Goal: Task Accomplishment & Management: Manage account settings

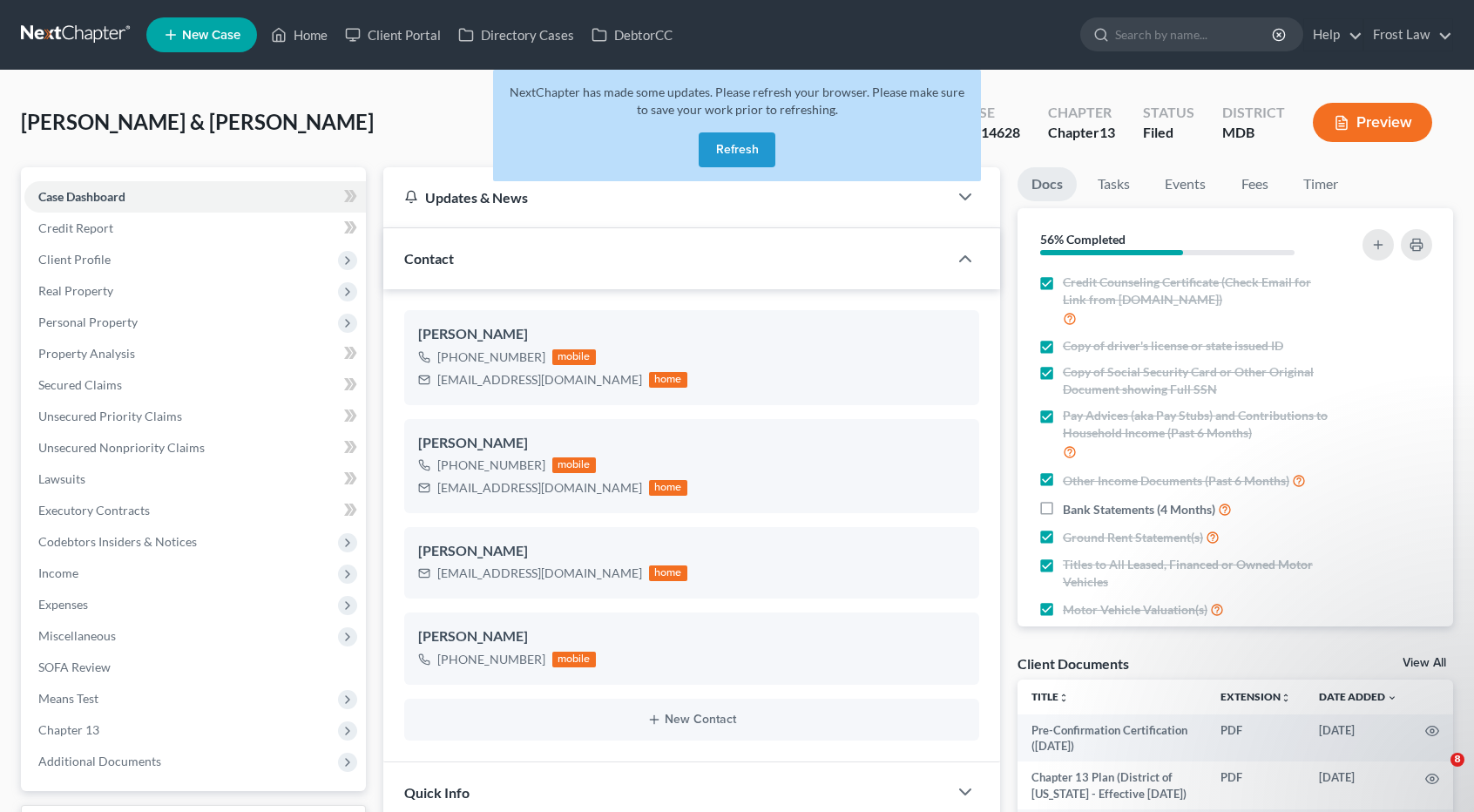
select select "0"
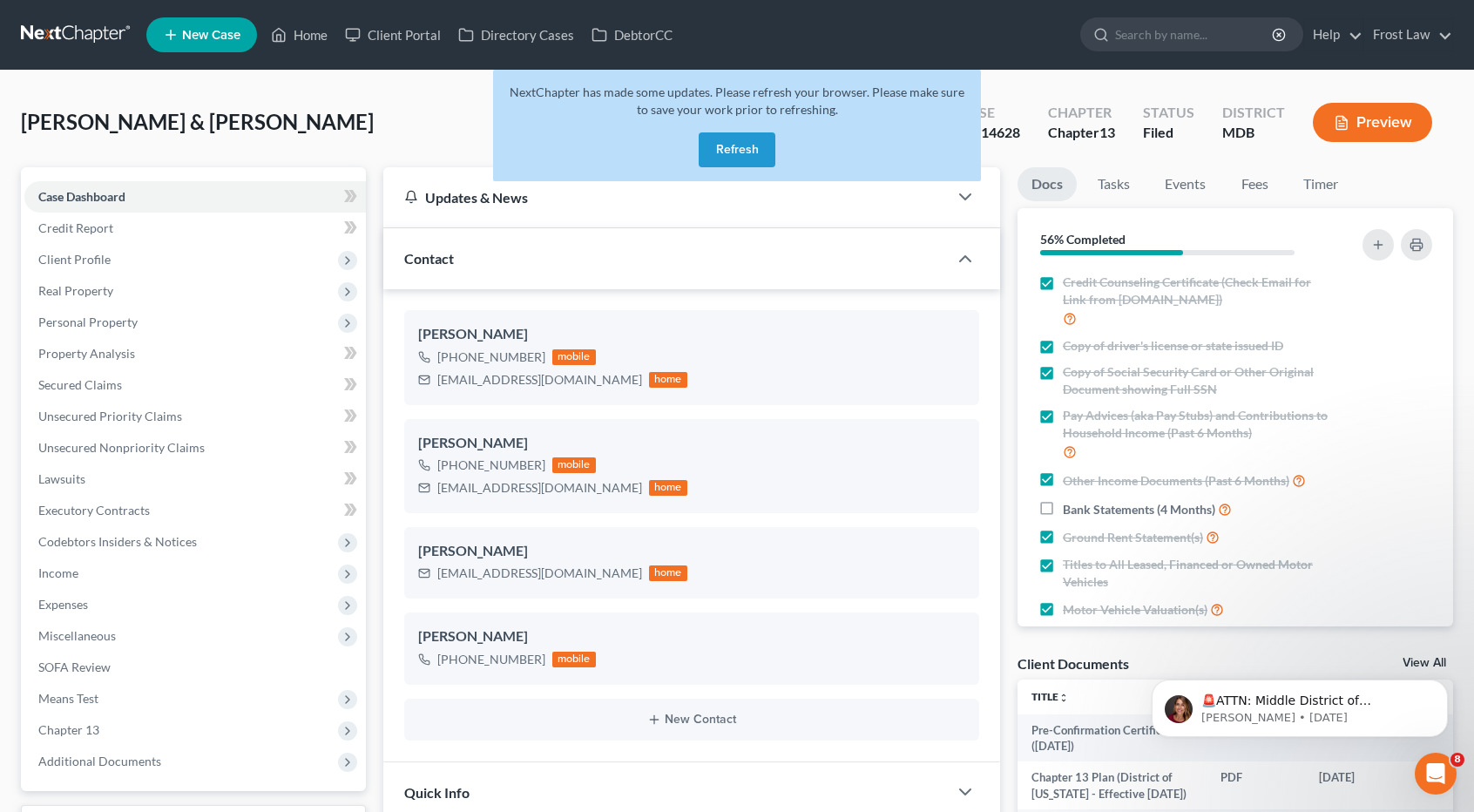
scroll to position [2937, 0]
click at [720, 144] on button "Refresh" at bounding box center [737, 150] width 76 height 35
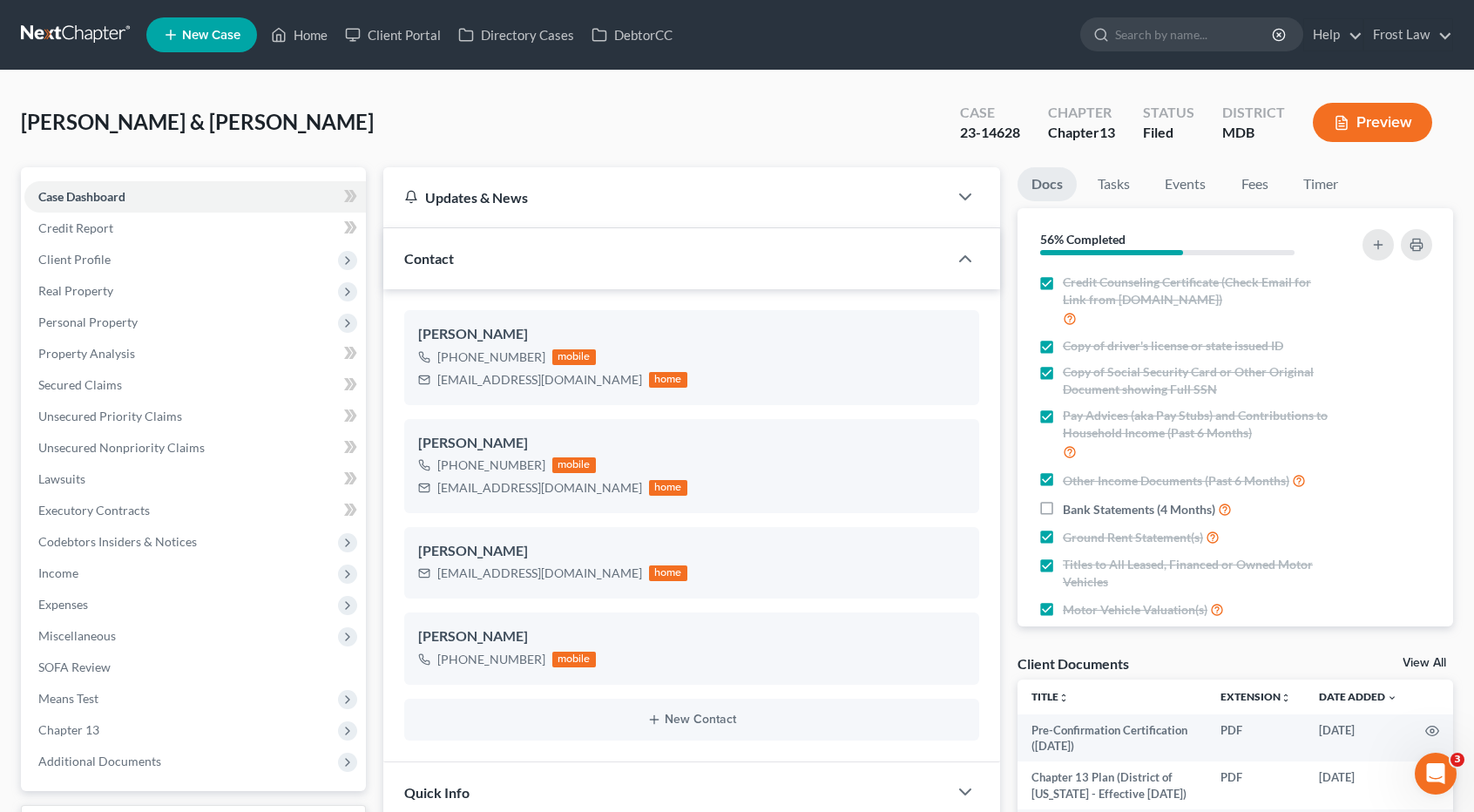
scroll to position [2937, 0]
click at [83, 41] on link at bounding box center [76, 35] width 111 height 31
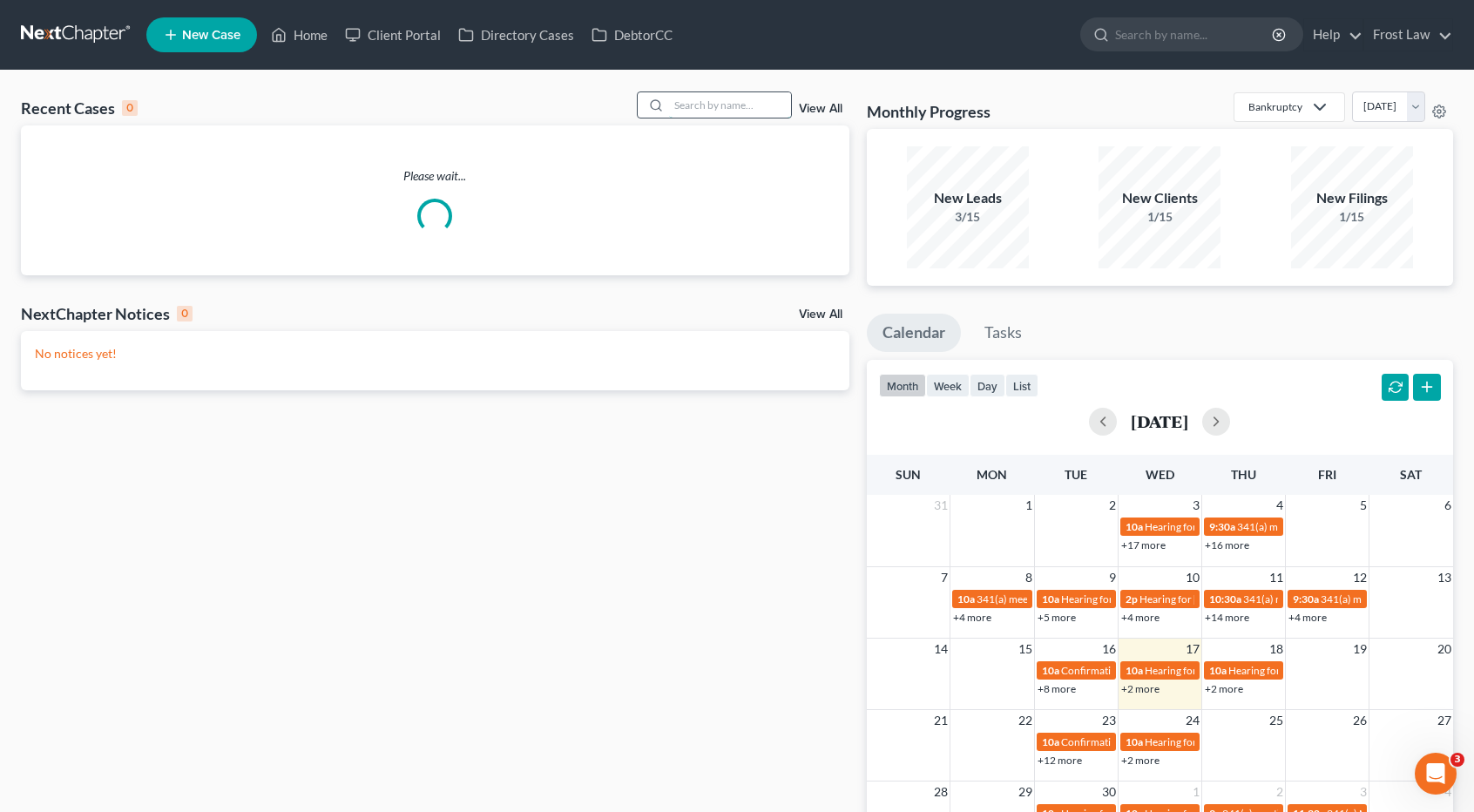
click at [686, 109] on input "search" at bounding box center [730, 104] width 122 height 25
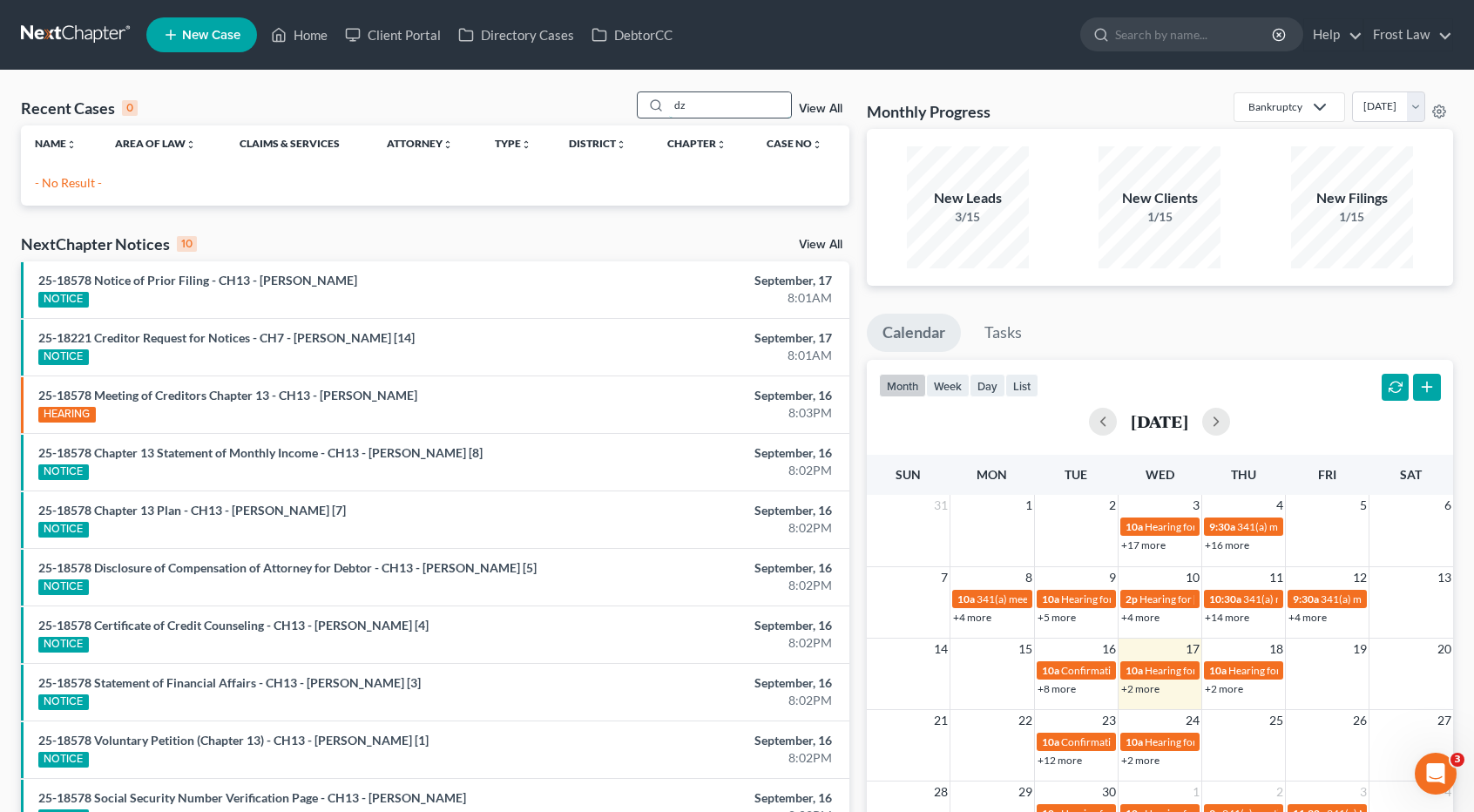
type input "d"
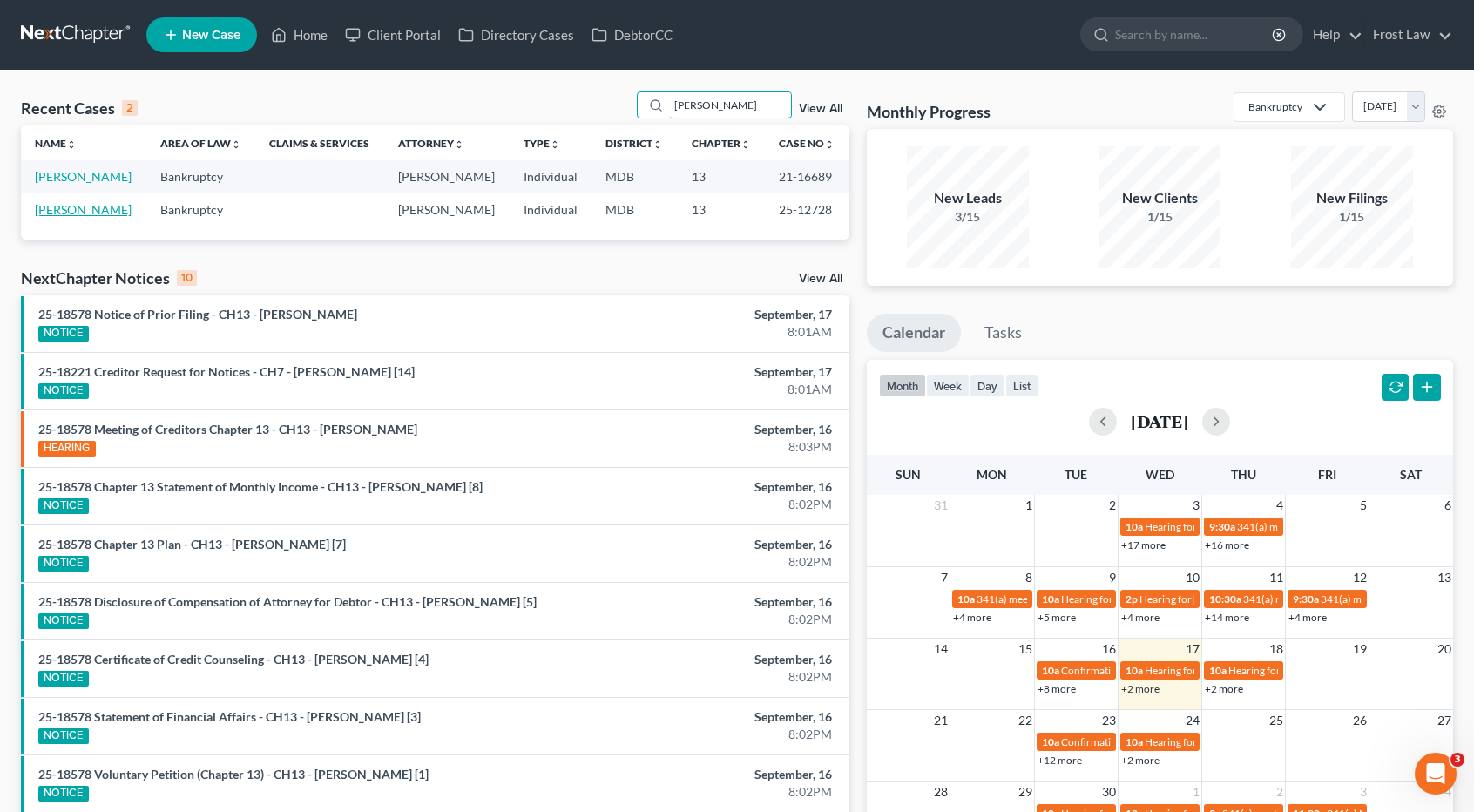
type input "kevin"
click at [113, 207] on link "Dzbynski, Kevin" at bounding box center [83, 209] width 97 height 14
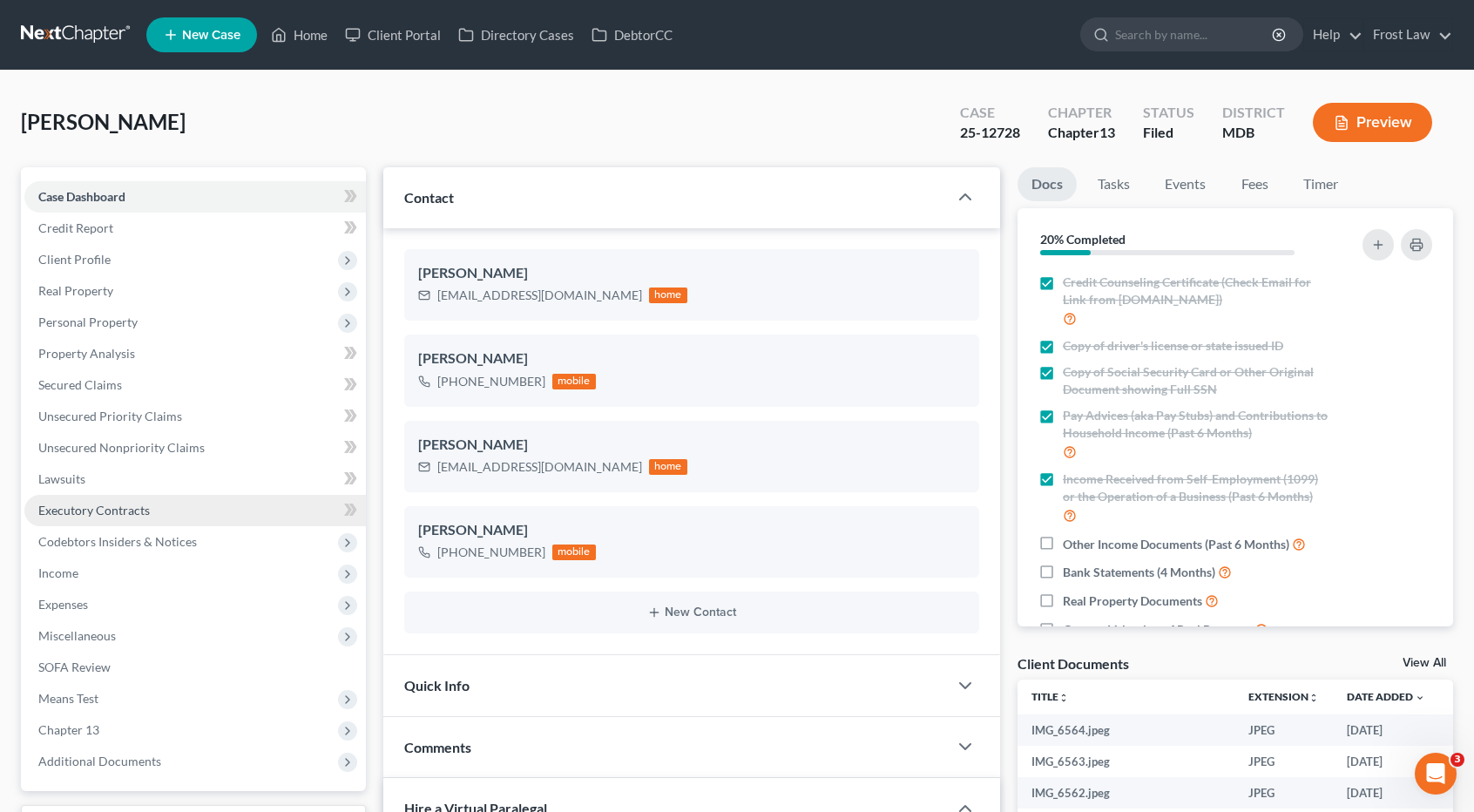
scroll to position [174, 0]
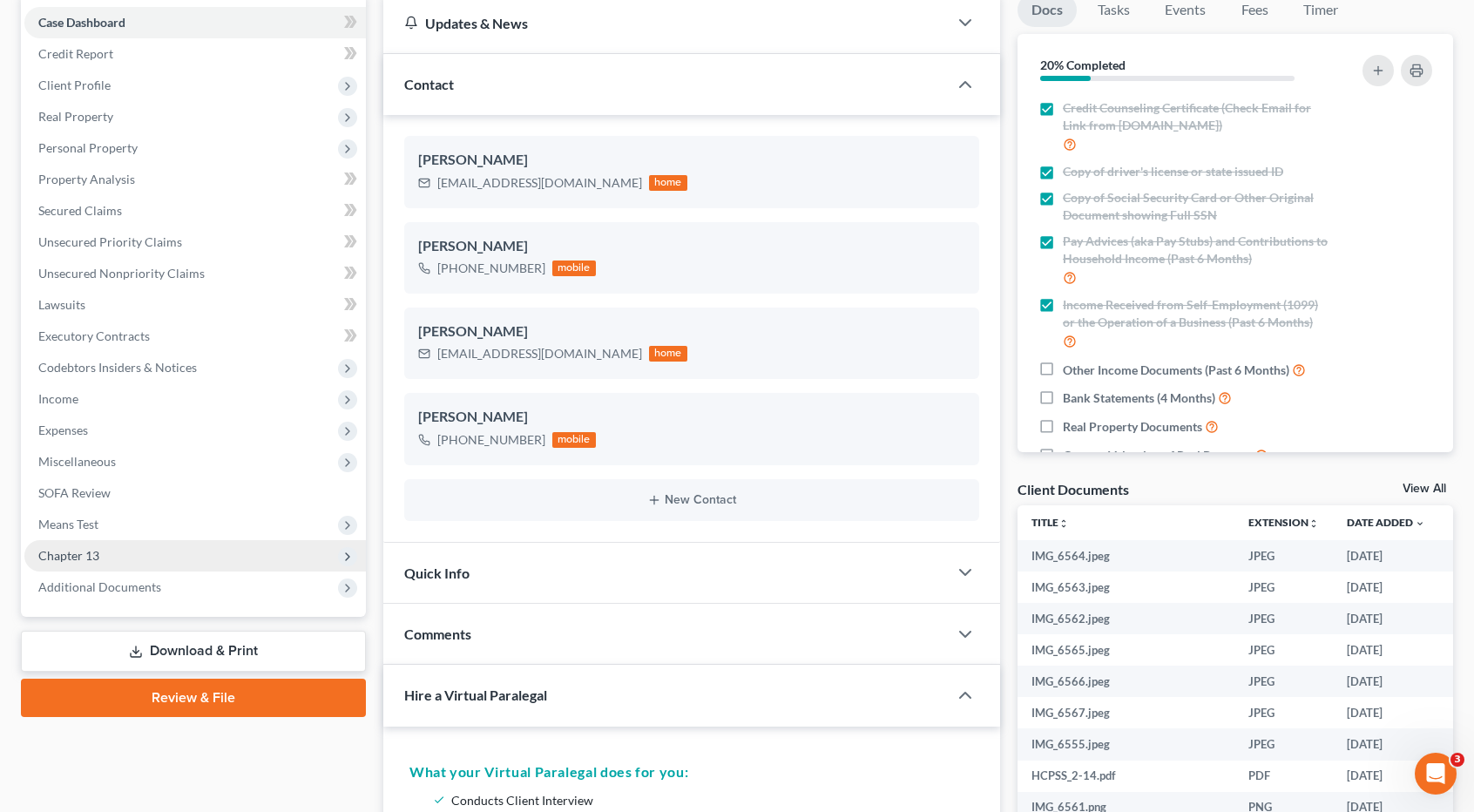
click at [106, 557] on span "Chapter 13" at bounding box center [194, 556] width 341 height 31
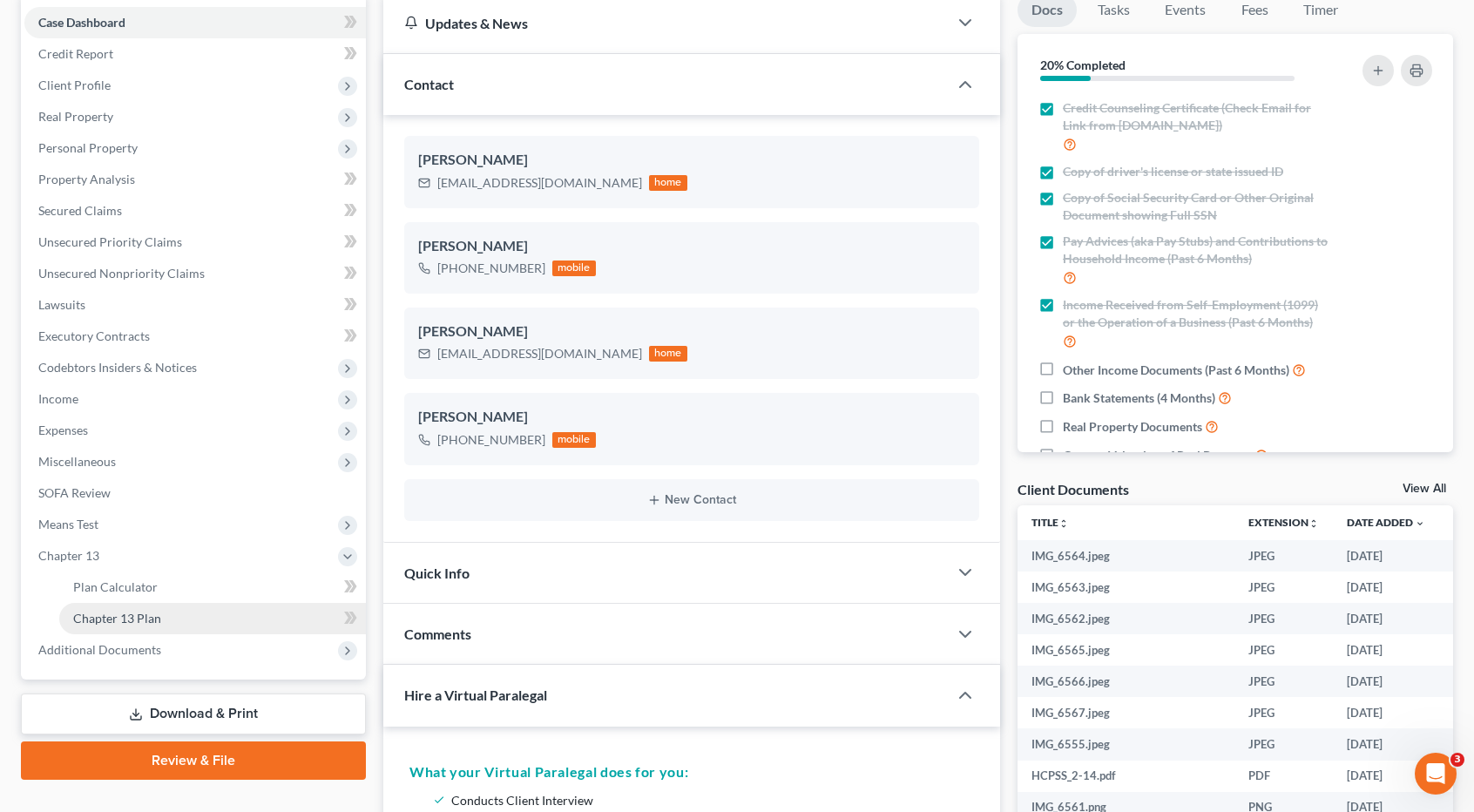
click at [107, 609] on link "Chapter 13 Plan" at bounding box center [212, 618] width 307 height 31
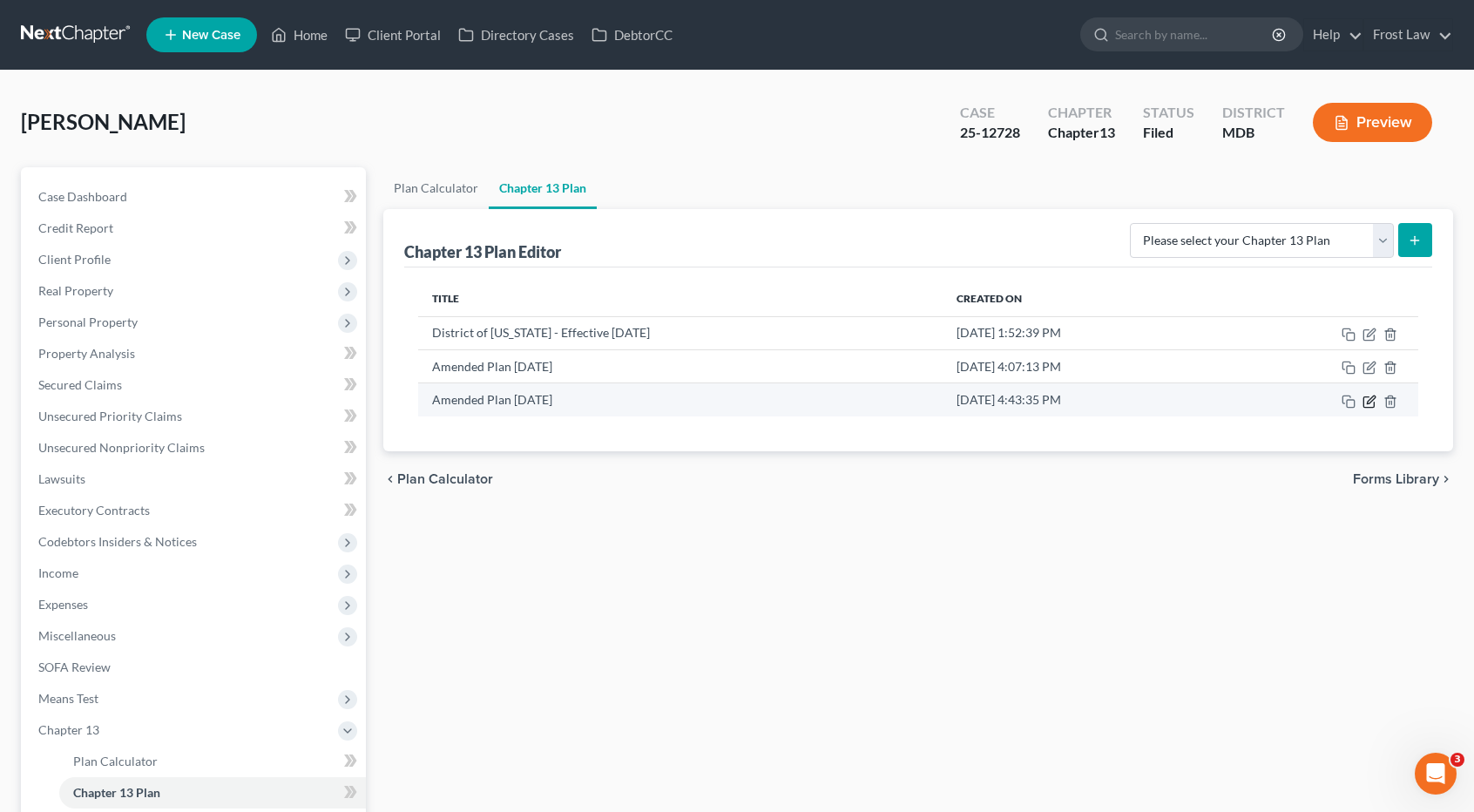
click at [1365, 397] on icon "button" at bounding box center [1370, 401] width 14 height 14
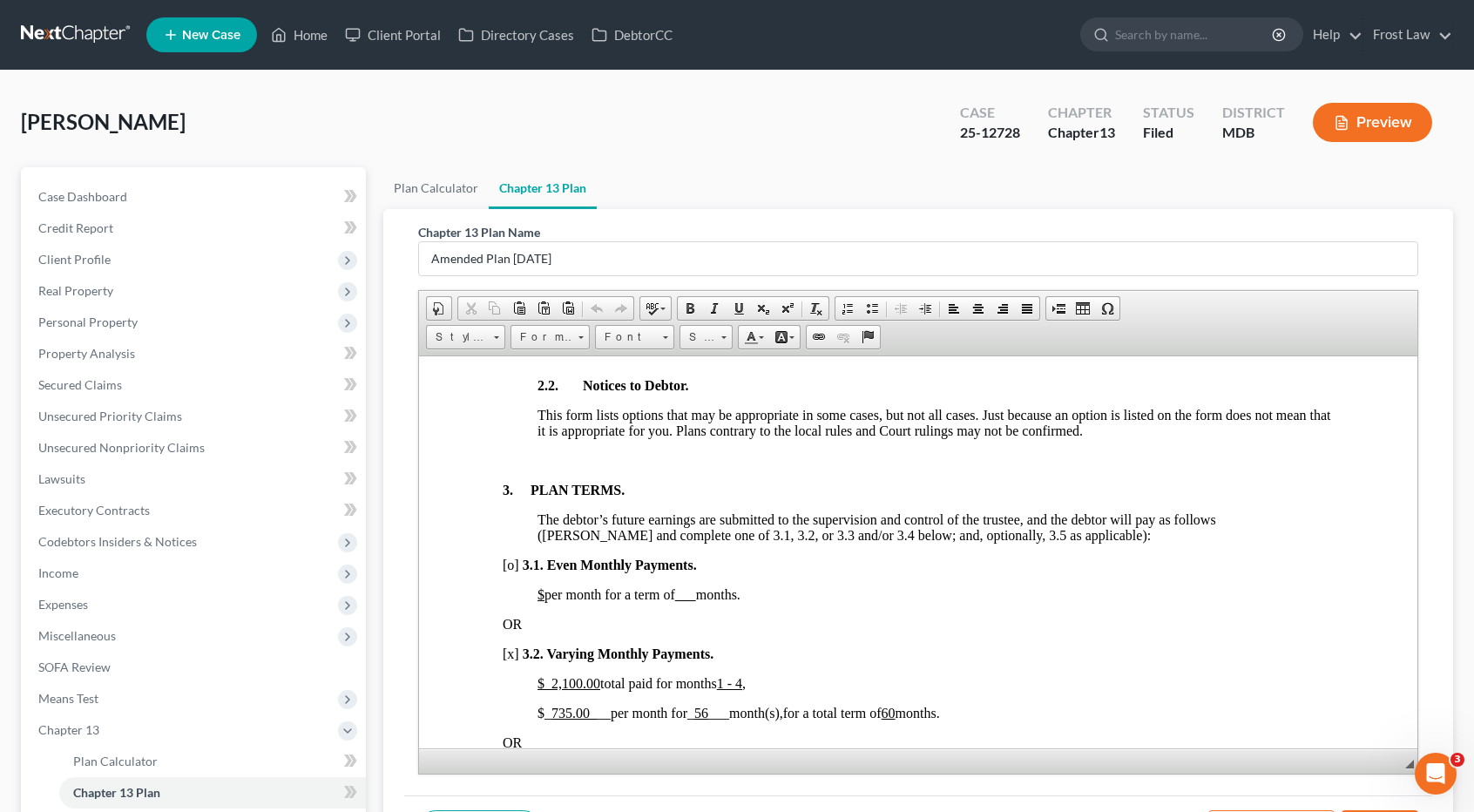
scroll to position [1132, 0]
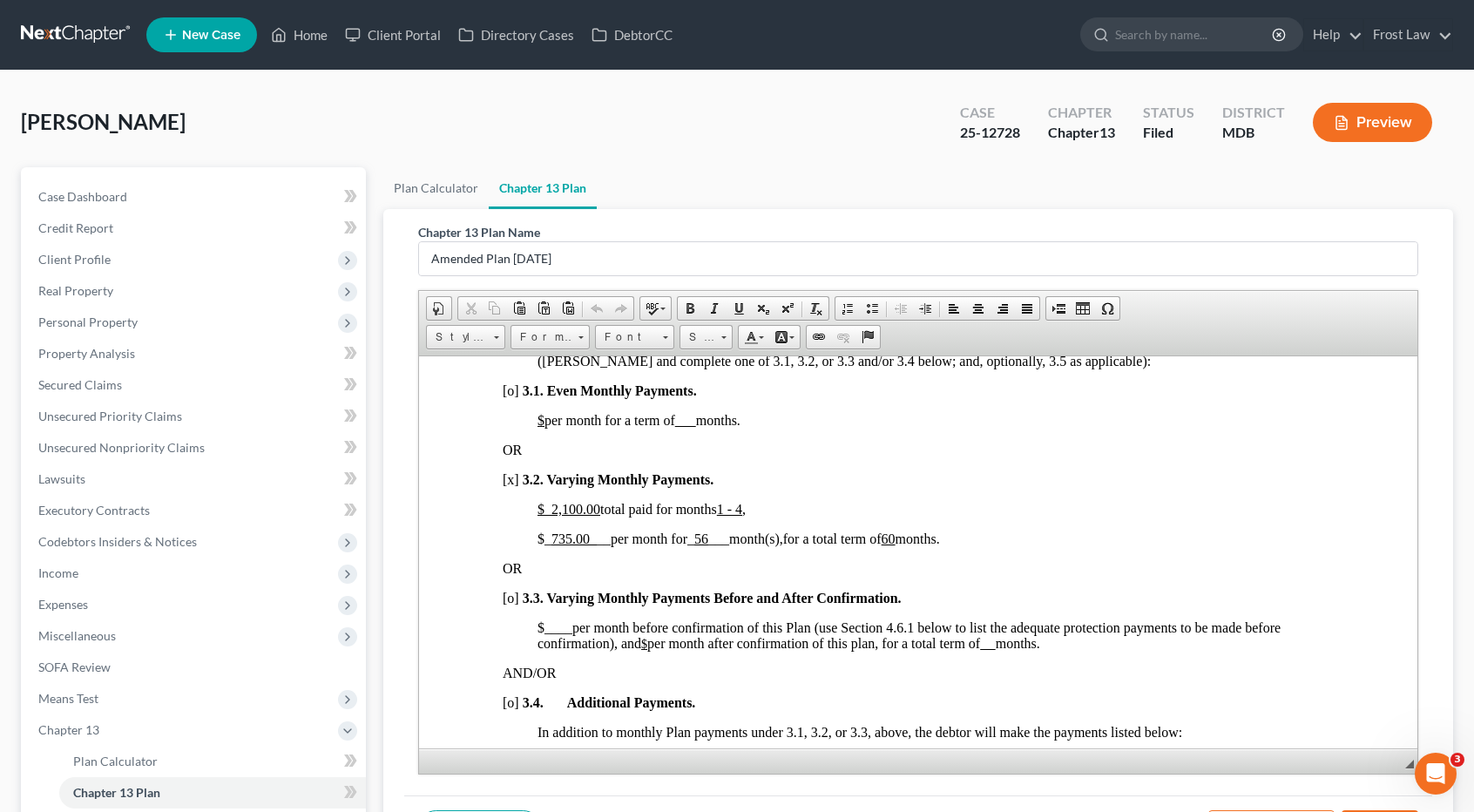
click at [87, 23] on link at bounding box center [76, 35] width 111 height 31
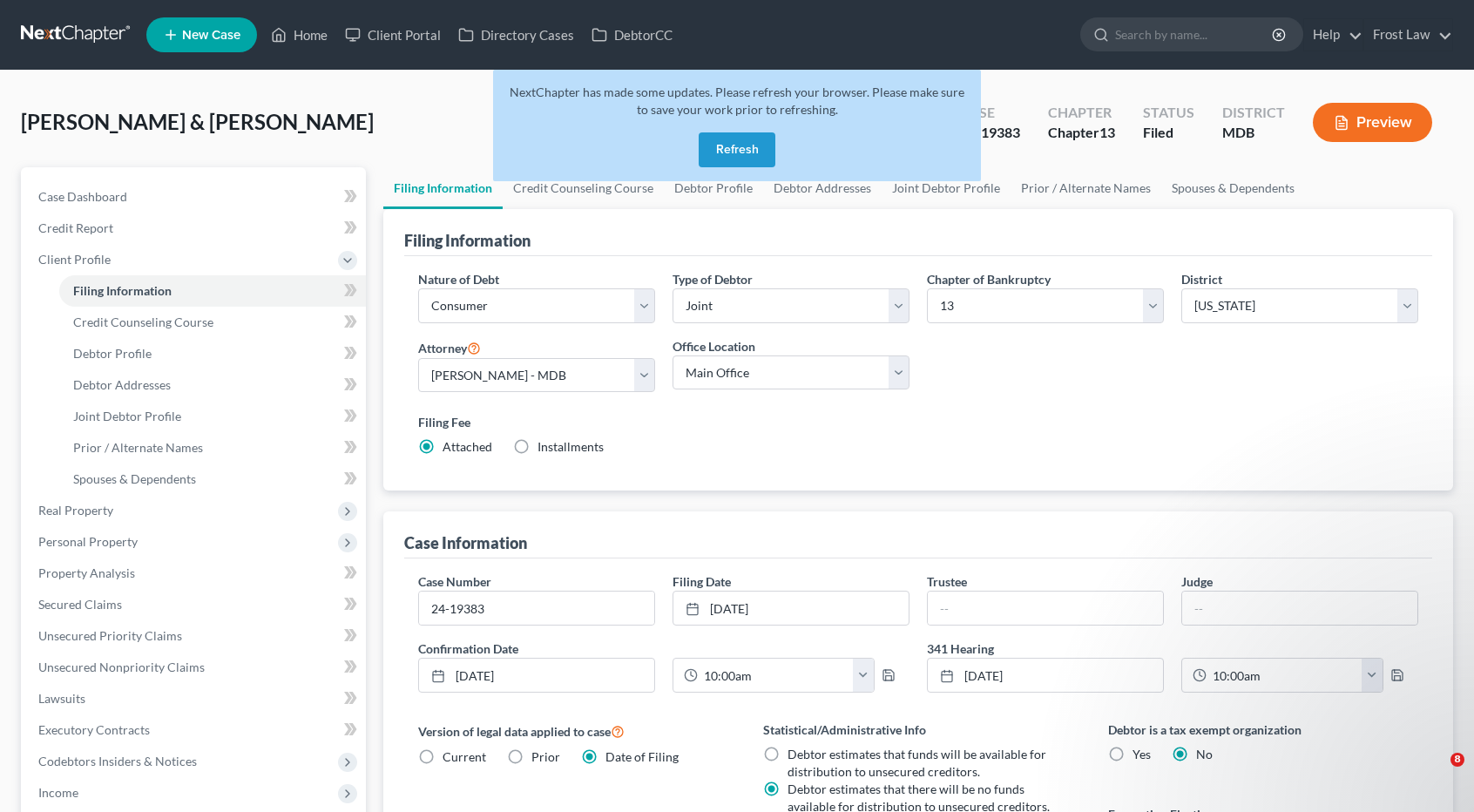
select select "1"
select select "3"
select select "38"
select select "0"
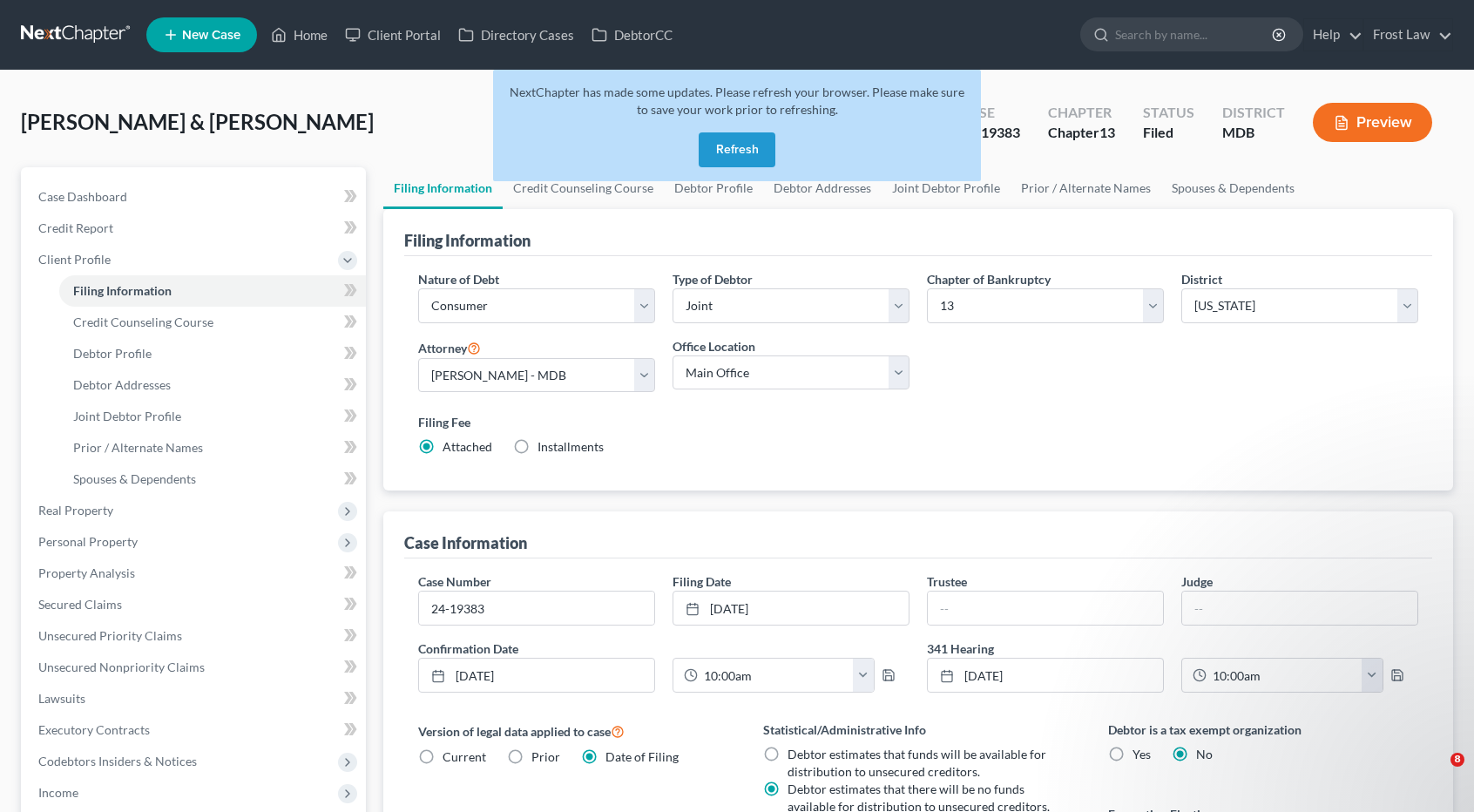
select select "21"
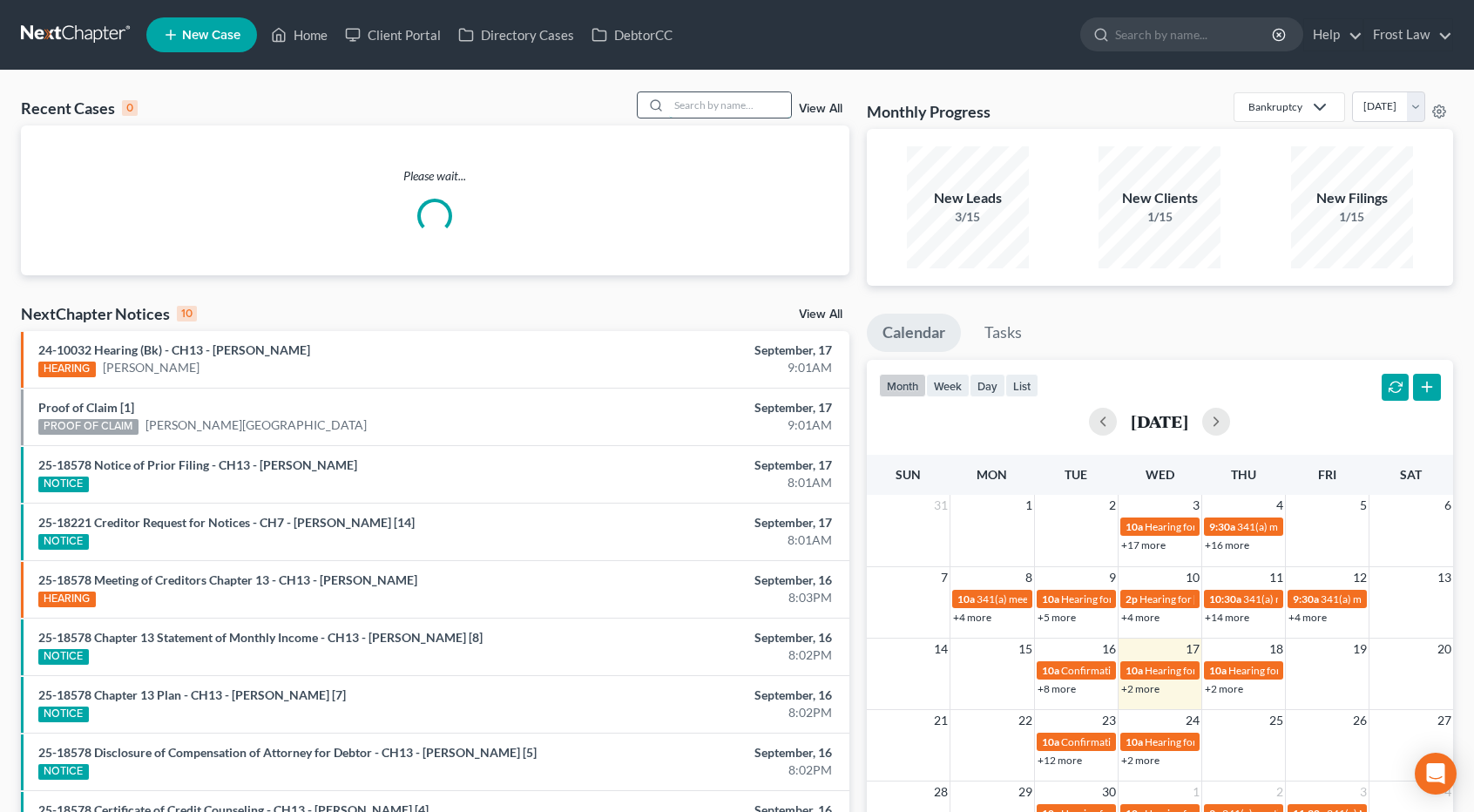
click at [698, 109] on input "search" at bounding box center [730, 104] width 122 height 25
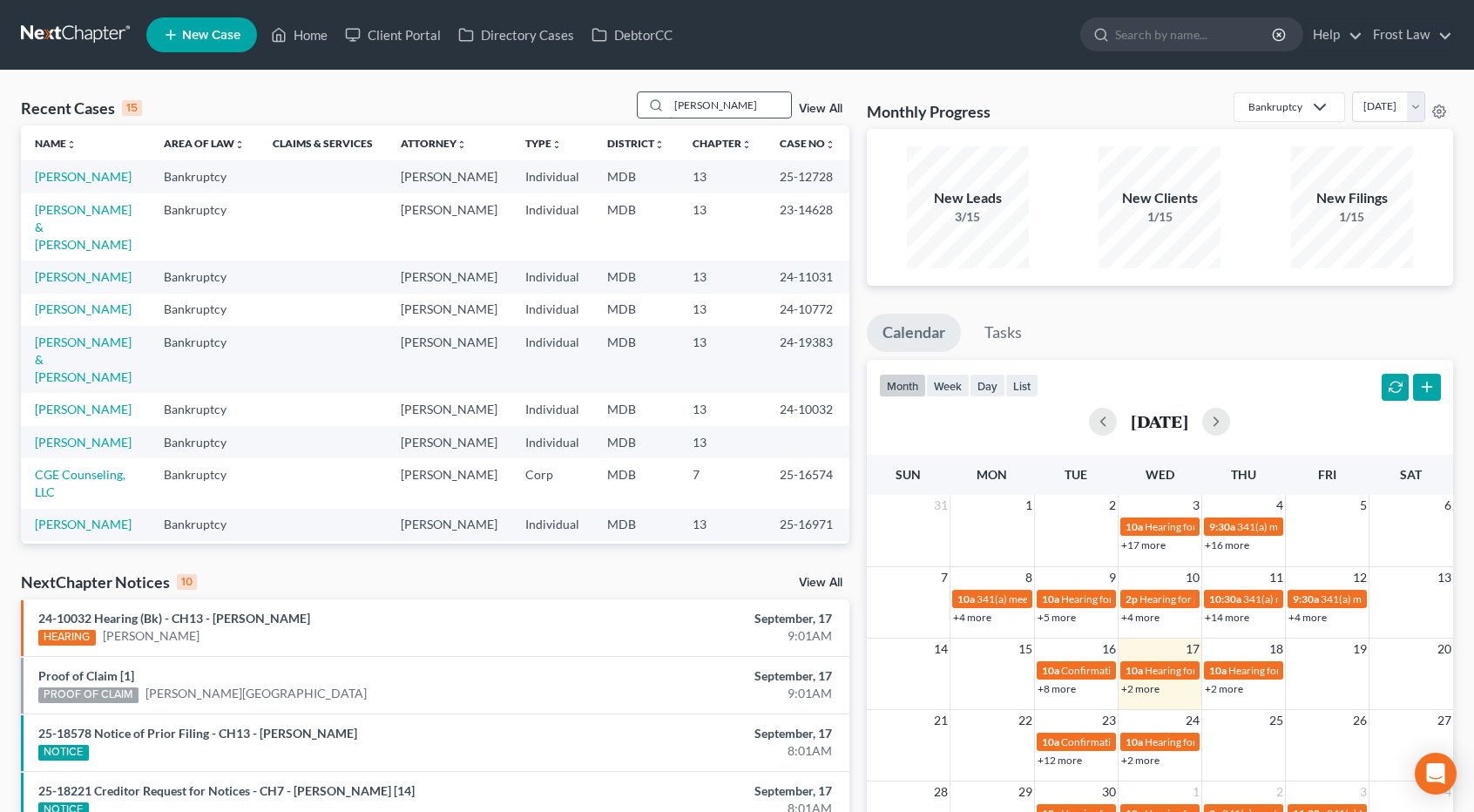
type input "[PERSON_NAME]"
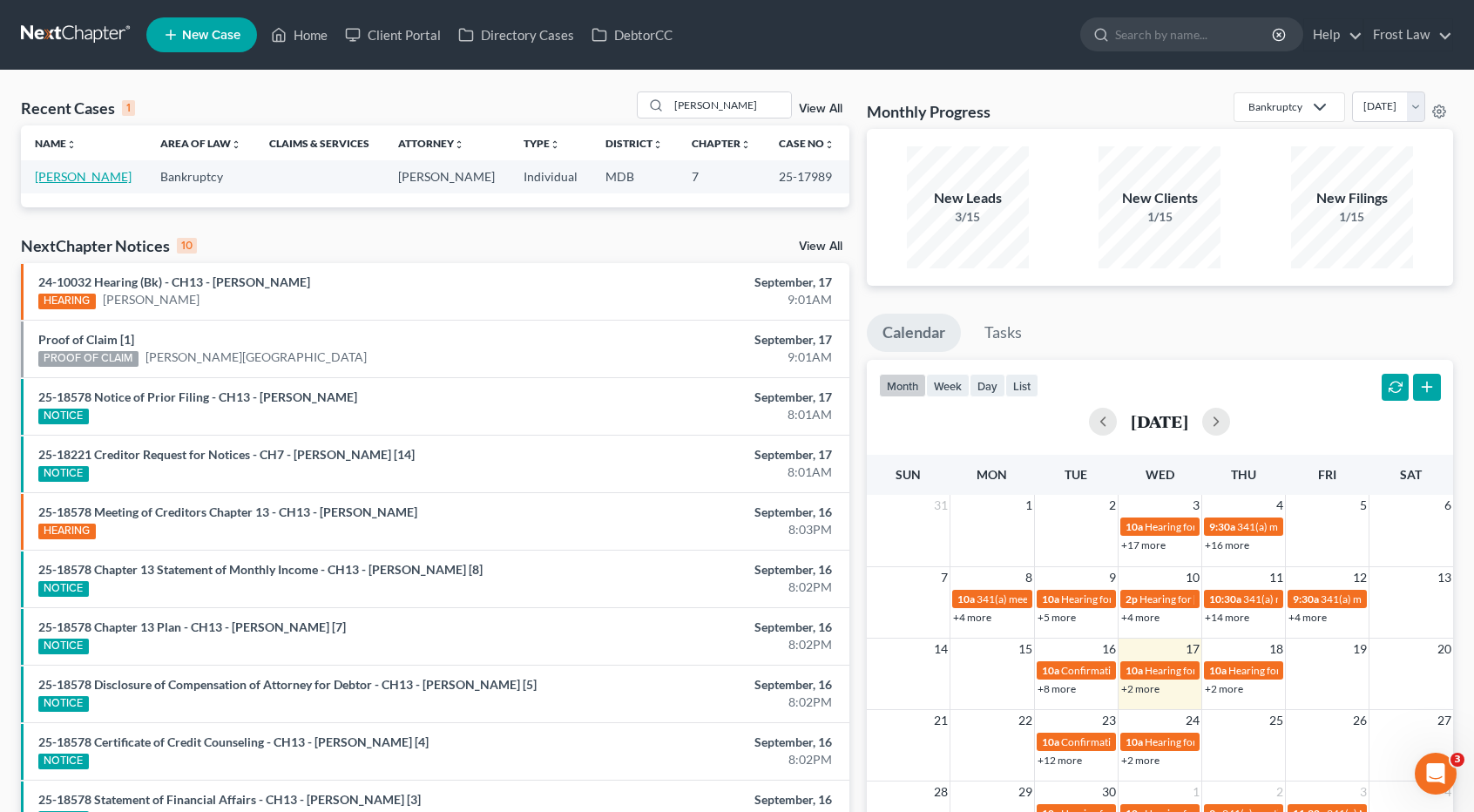
click at [54, 179] on link "[PERSON_NAME]" at bounding box center [83, 176] width 97 height 14
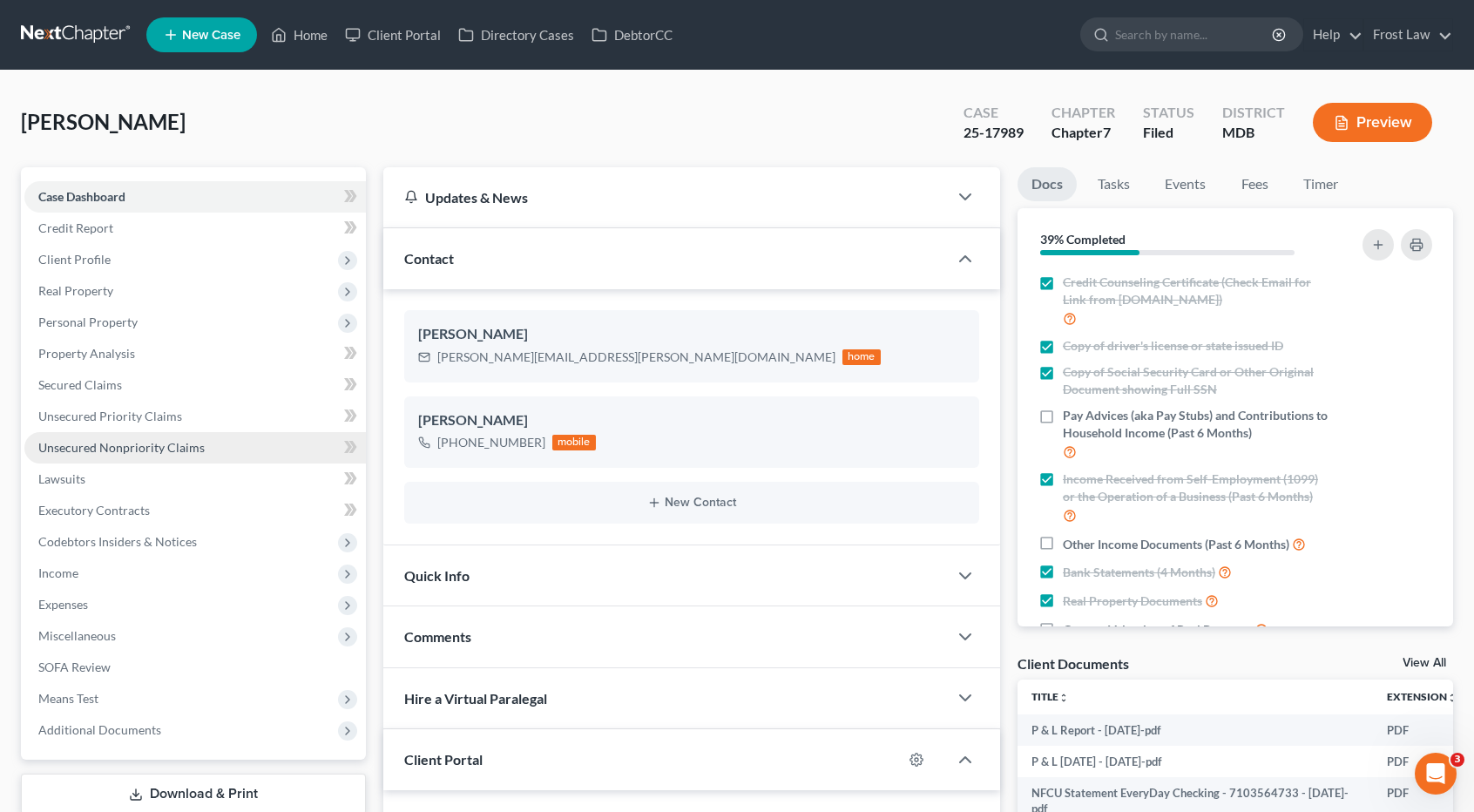
click at [208, 449] on link "Unsecured Nonpriority Claims" at bounding box center [194, 448] width 341 height 31
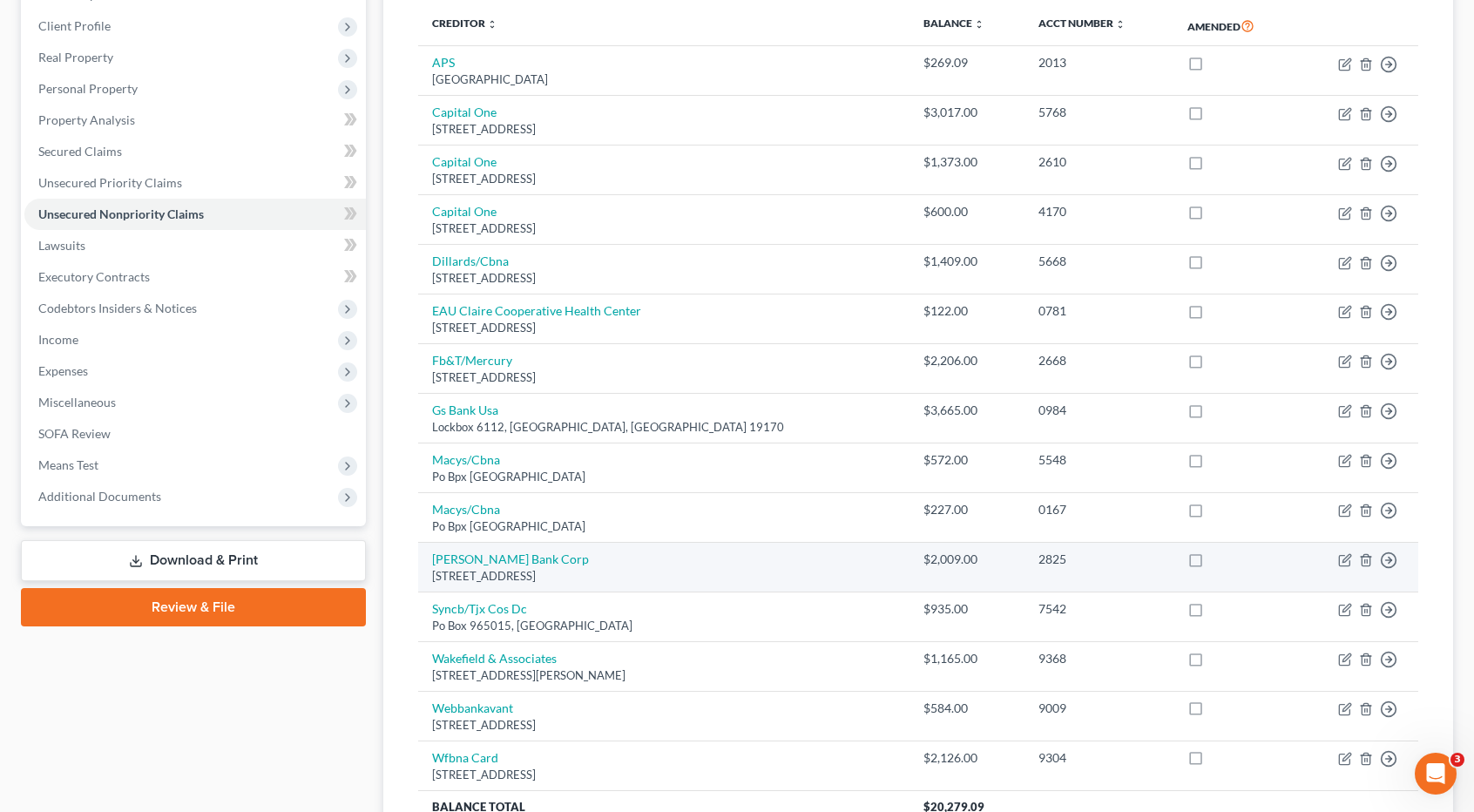
scroll to position [395, 0]
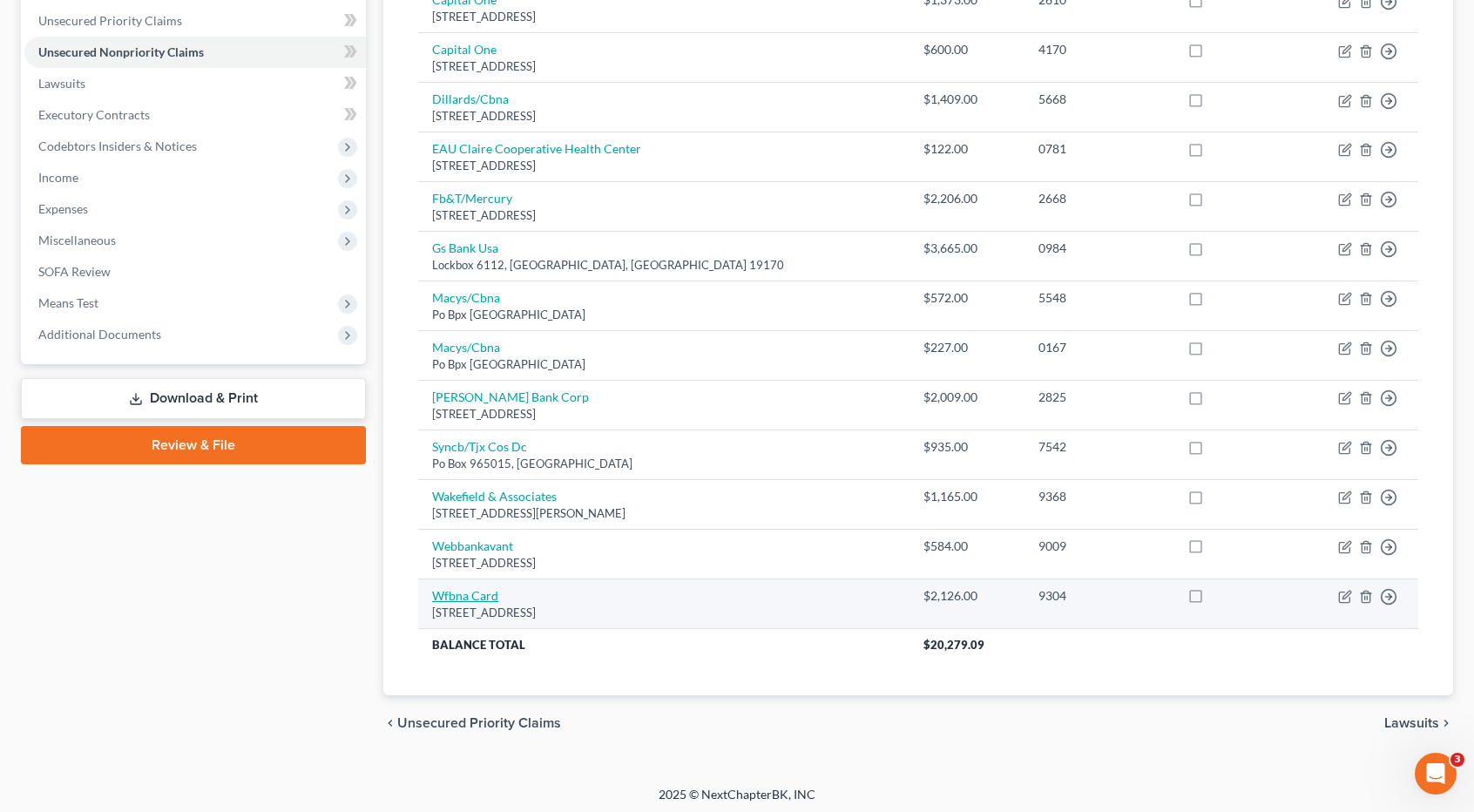
click at [481, 594] on link "Wfbna Card" at bounding box center [465, 594] width 66 height 14
select select "38"
select select "2"
select select "0"
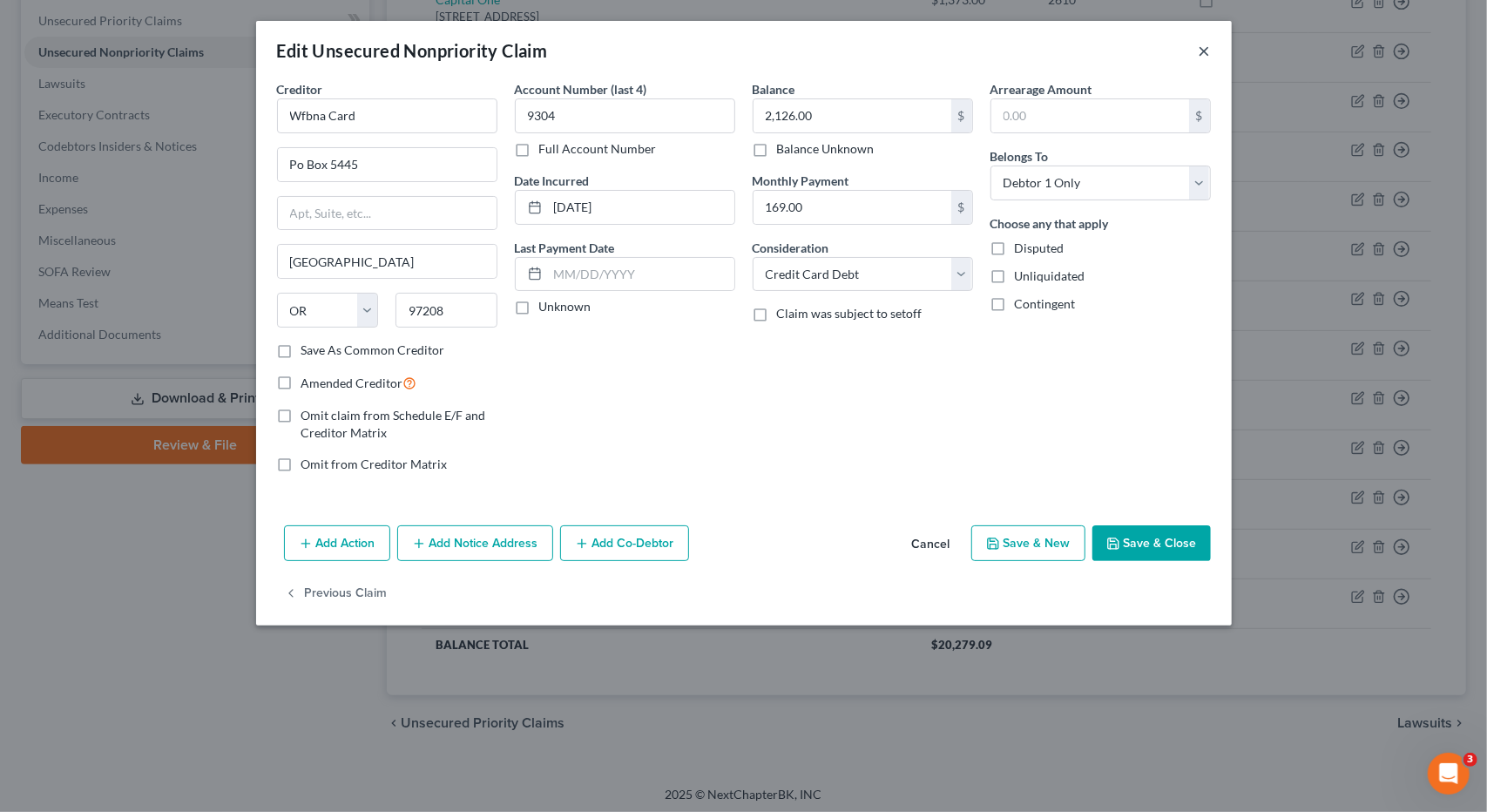
click at [1204, 57] on button "×" at bounding box center [1205, 50] width 13 height 21
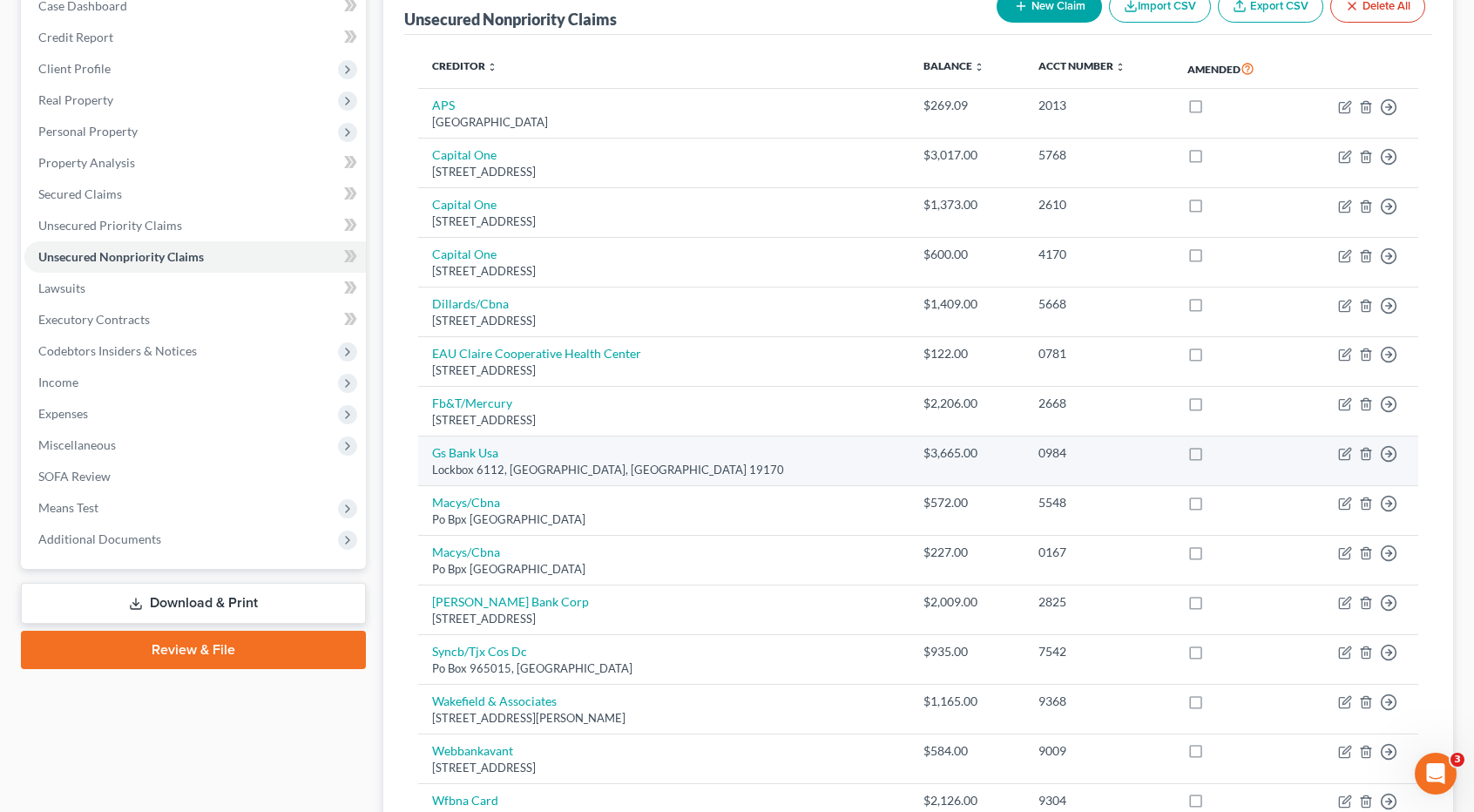
scroll to position [47, 0]
